Goal: Check status

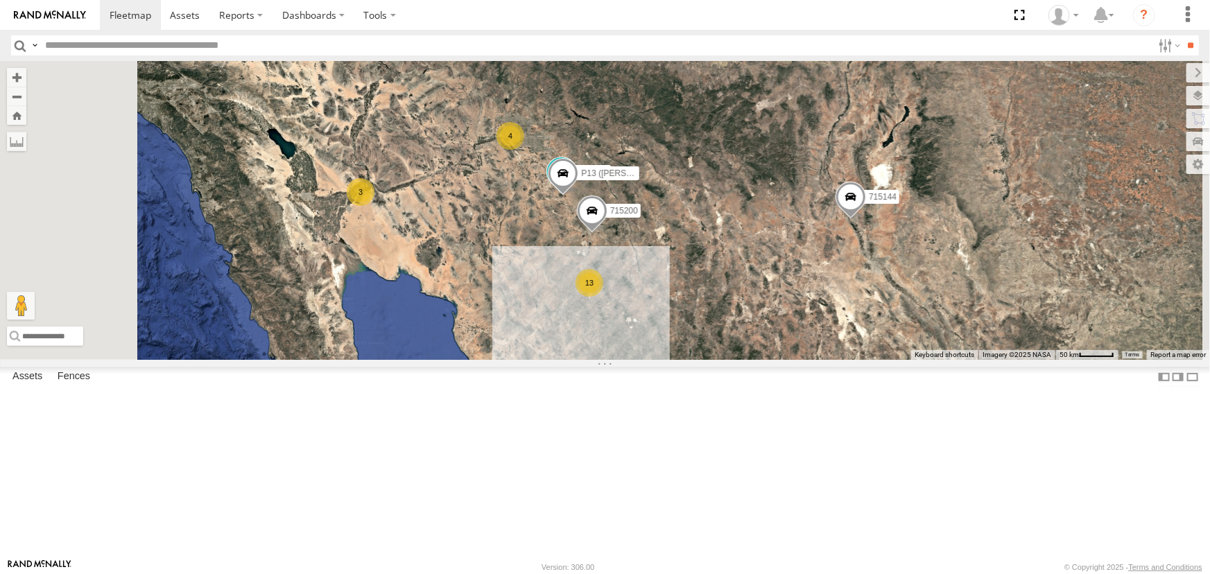
scroll to position [125, 0]
click at [0, 0] on link at bounding box center [0, 0] width 0 height 0
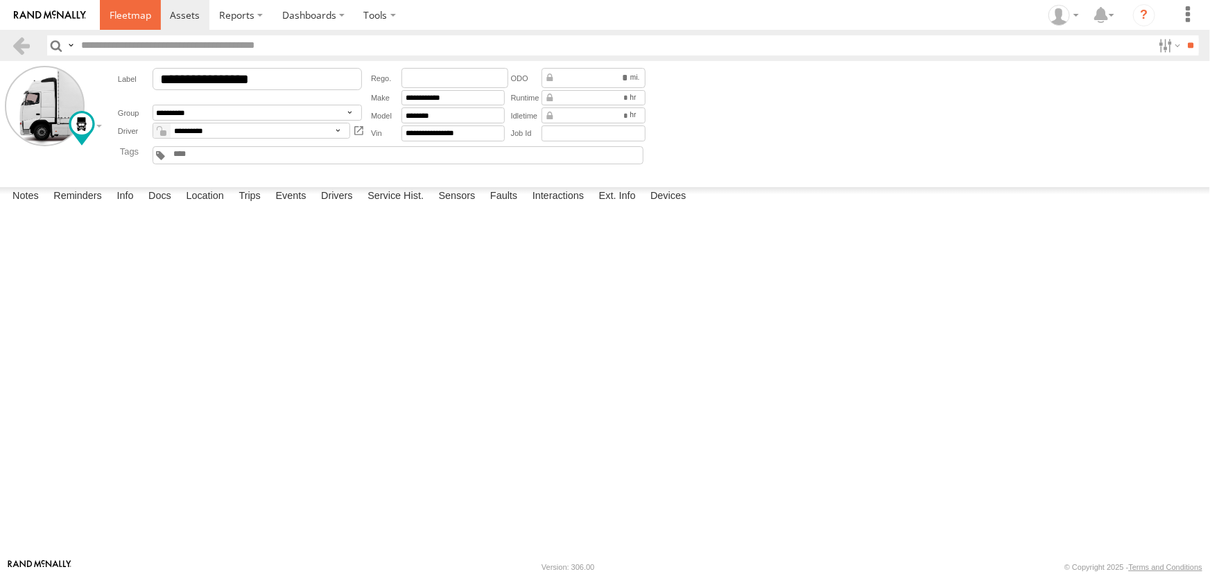
click at [125, 15] on span at bounding box center [131, 14] width 42 height 13
